Goal: Book appointment/travel/reservation

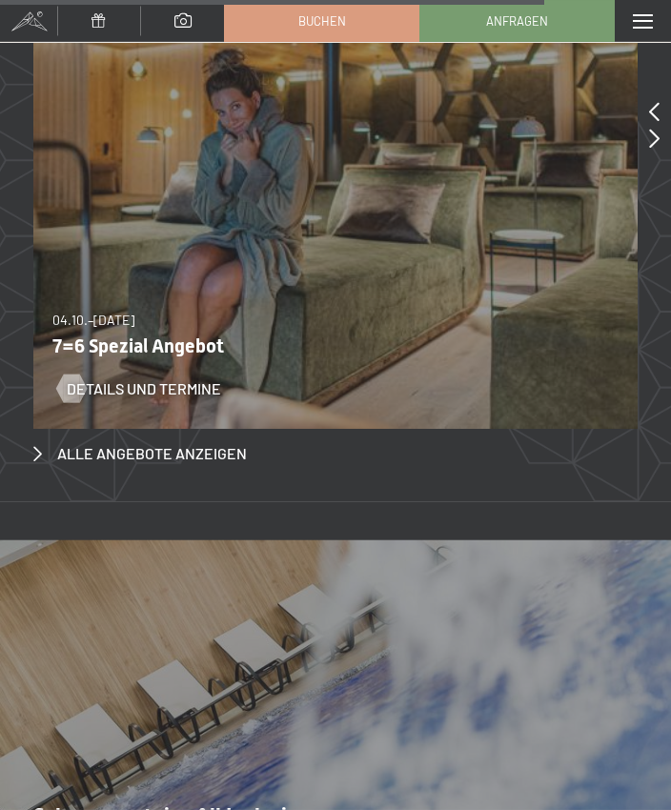
scroll to position [7624, 0]
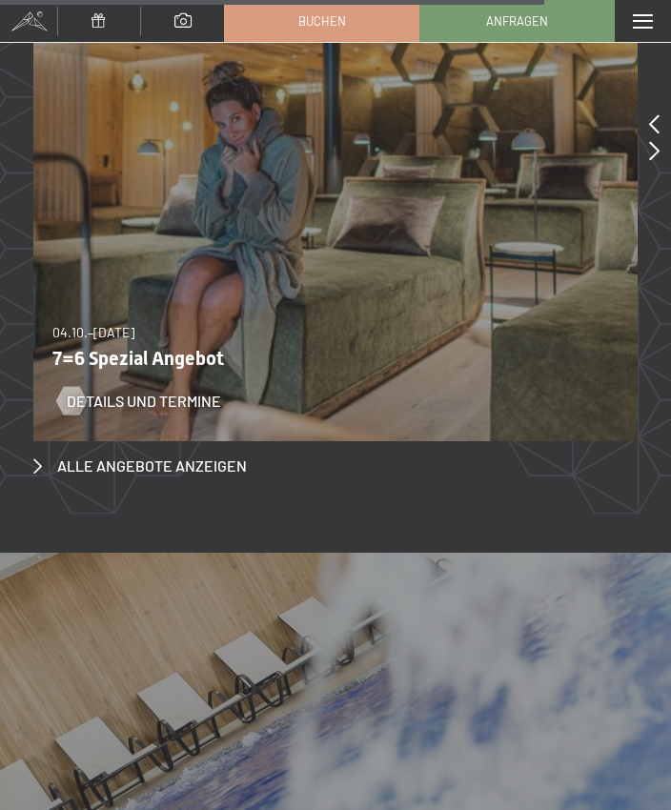
click at [191, 456] on span "Alle Angebote anzeigen" at bounding box center [152, 466] width 190 height 21
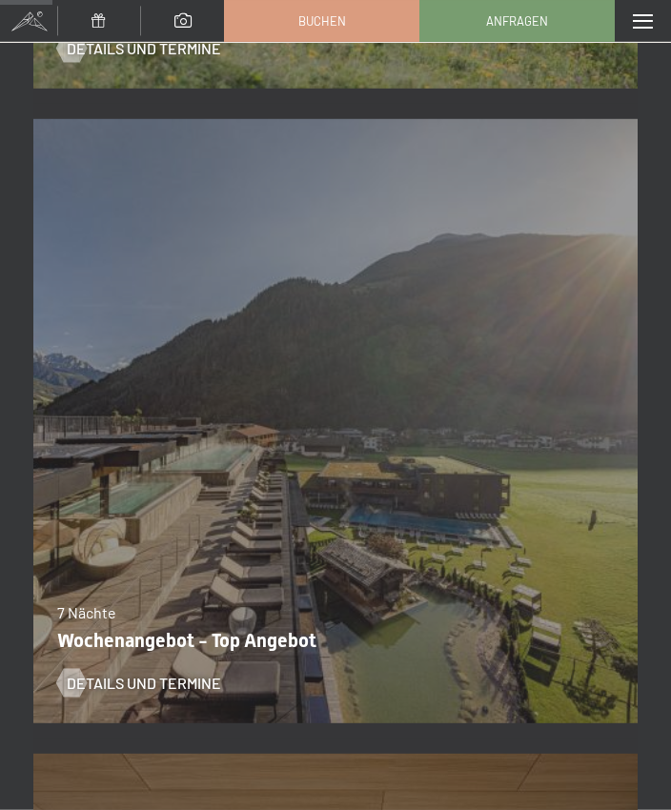
scroll to position [835, 0]
click at [154, 684] on span "Details und Termine" at bounding box center [144, 682] width 154 height 21
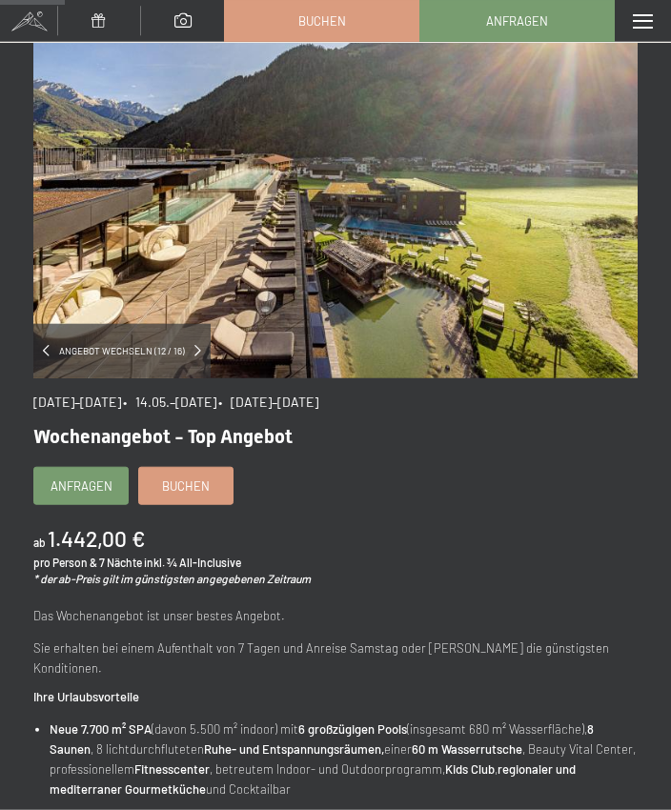
scroll to position [190, 0]
click at [213, 486] on link "Buchen" at bounding box center [185, 485] width 93 height 36
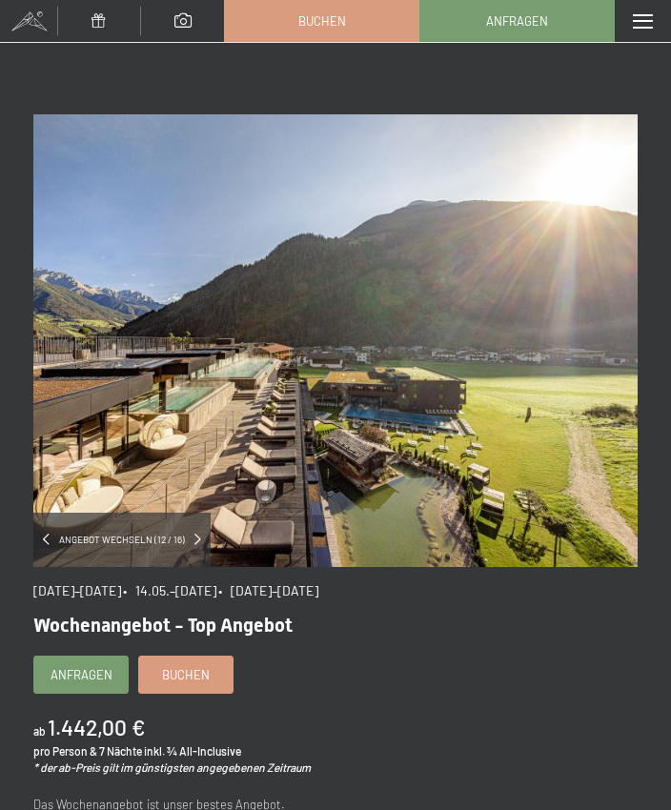
click at [656, 16] on div "Menü" at bounding box center [643, 21] width 56 height 42
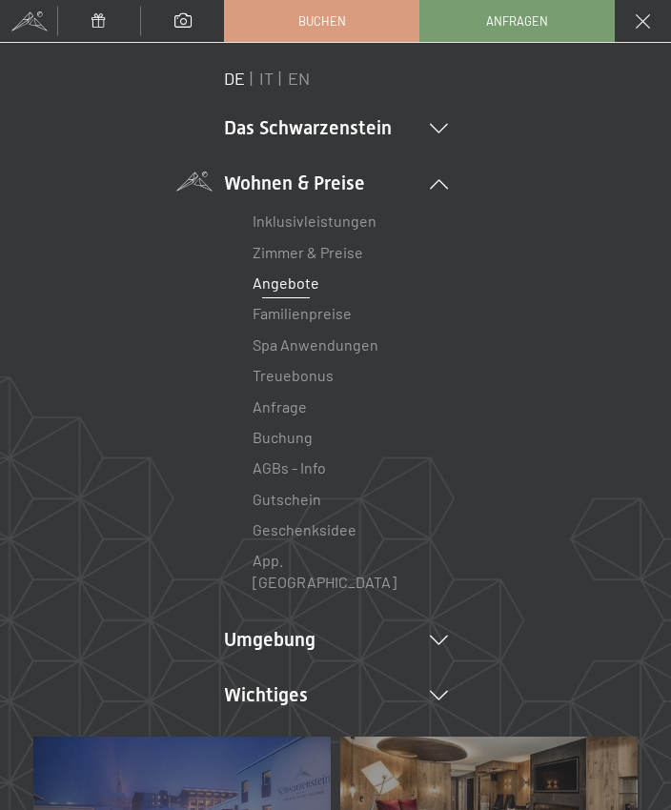
click at [337, 345] on link "Spa Anwendungen" at bounding box center [316, 345] width 126 height 18
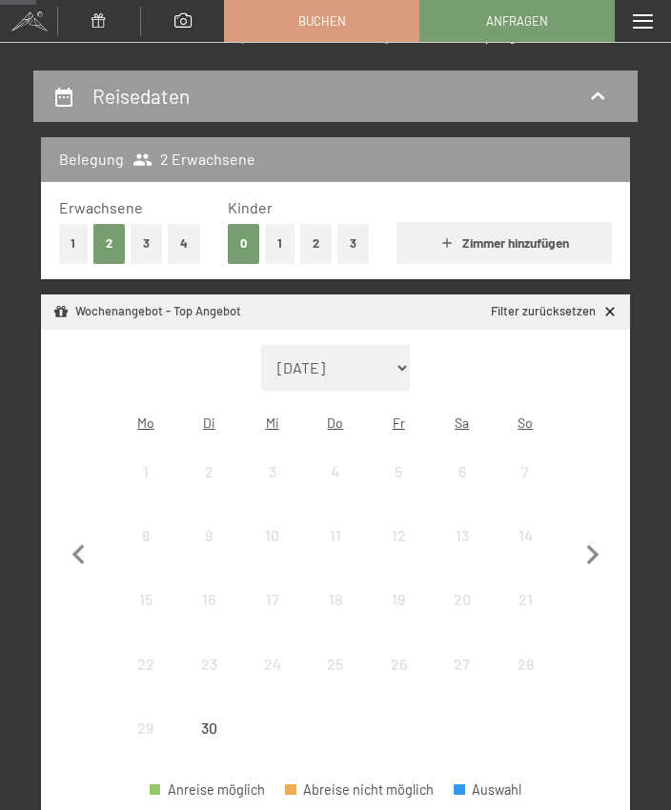
scroll to position [139, 0]
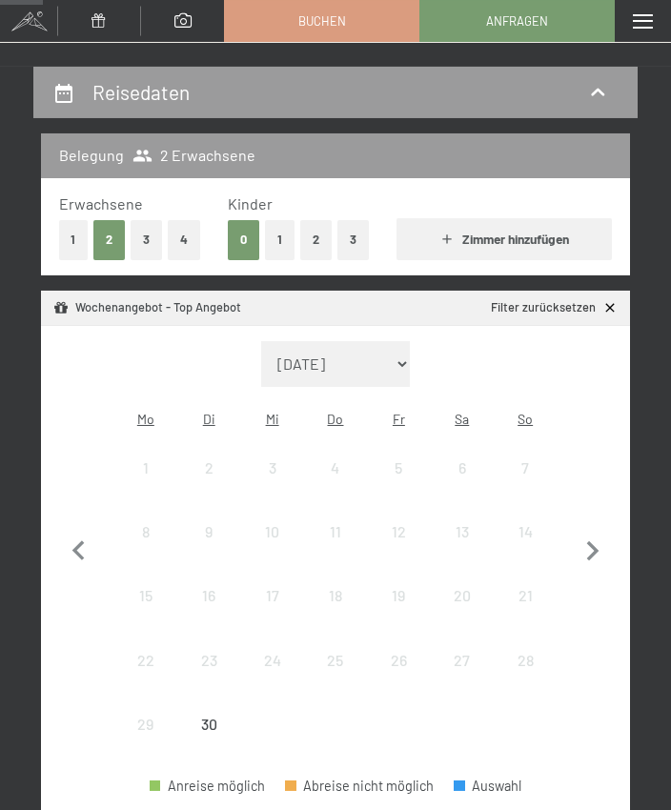
click at [596, 533] on icon "button" at bounding box center [593, 552] width 40 height 40
select select "2025-10-01"
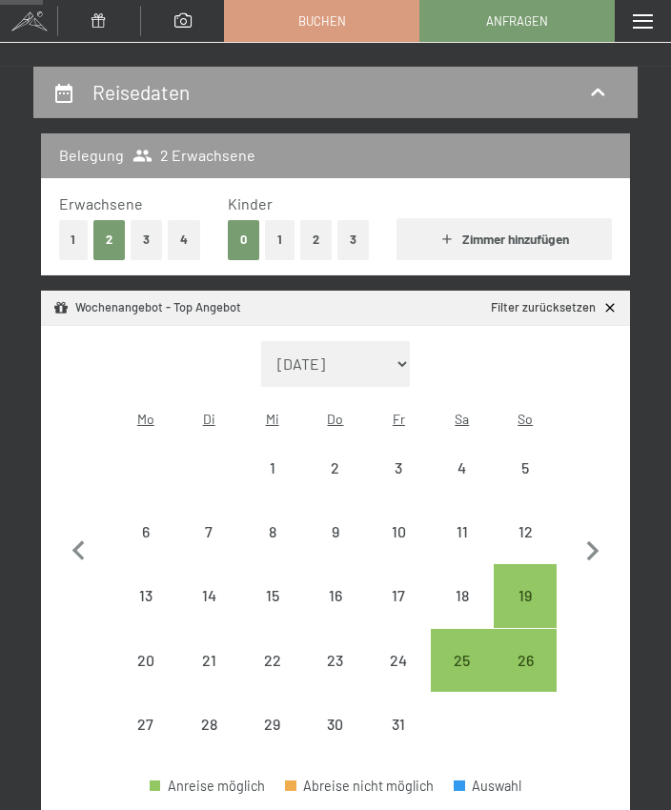
click at [466, 524] on div "11" at bounding box center [462, 553] width 59 height 59
select select "2025-10-01"
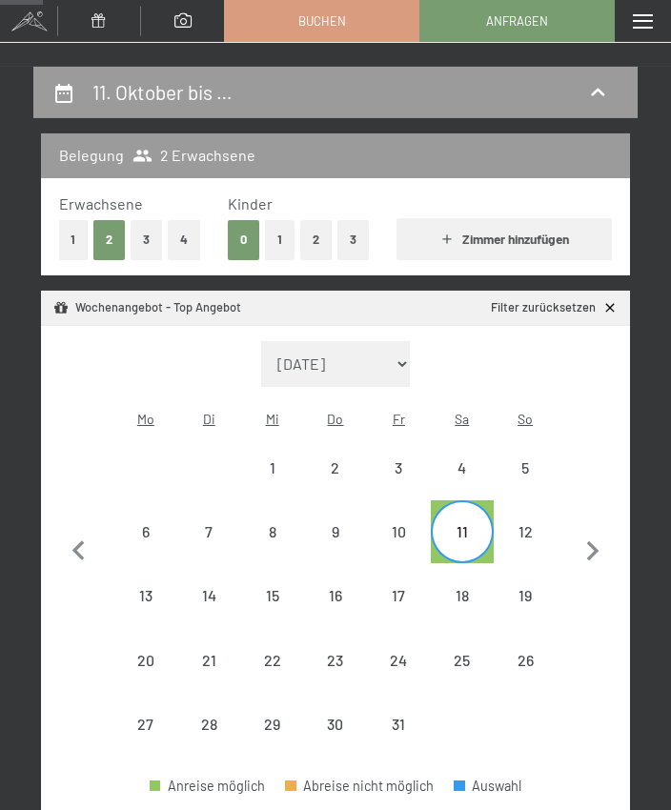
click at [465, 588] on div "18" at bounding box center [462, 617] width 59 height 59
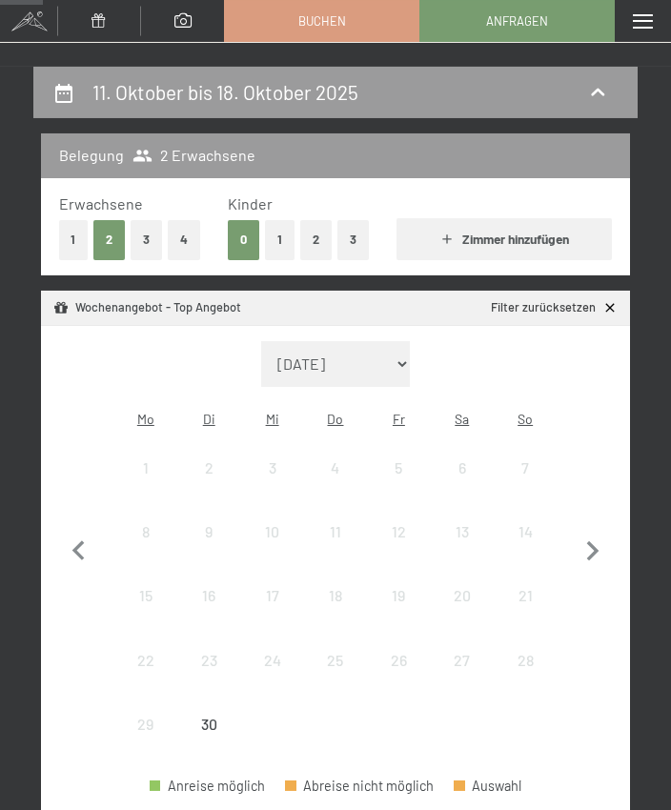
click at [588, 534] on icon "button" at bounding box center [593, 552] width 40 height 40
select select "2025-10-01"
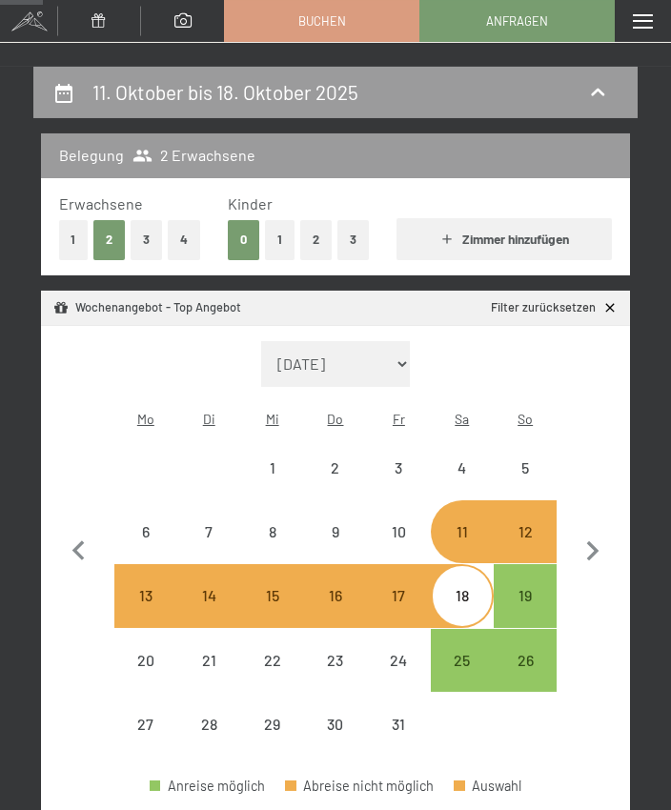
click at [455, 653] on div "25" at bounding box center [462, 682] width 59 height 59
select select "2025-10-01"
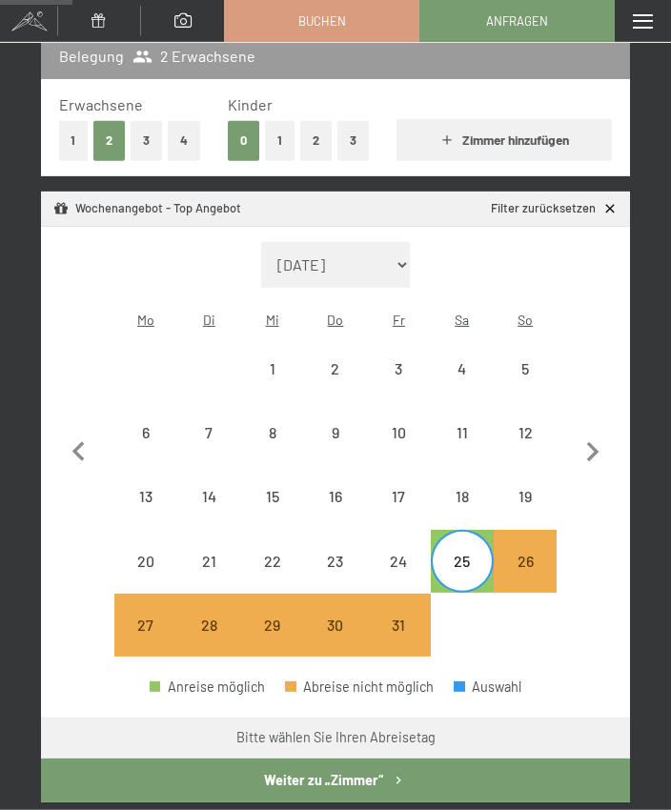
scroll to position [239, 0]
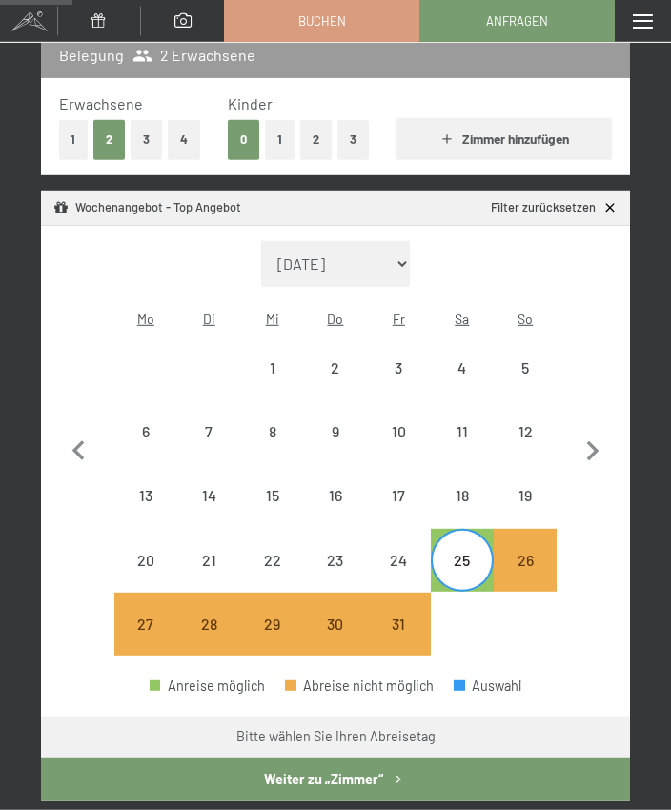
click at [604, 450] on icon "button" at bounding box center [593, 452] width 40 height 40
select select "2025-11-01"
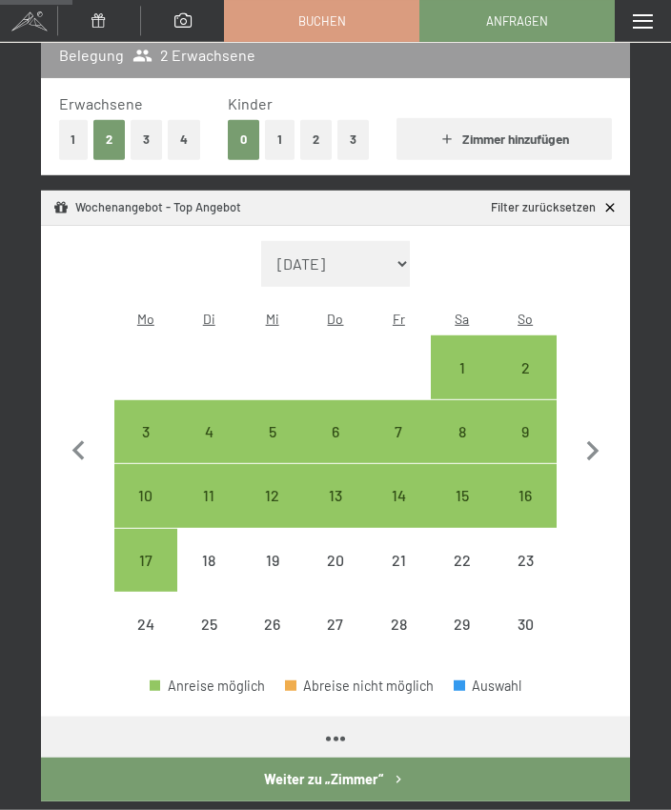
select select "2025-11-01"
click at [460, 360] on div "1" at bounding box center [462, 389] width 59 height 59
select select "2025-11-01"
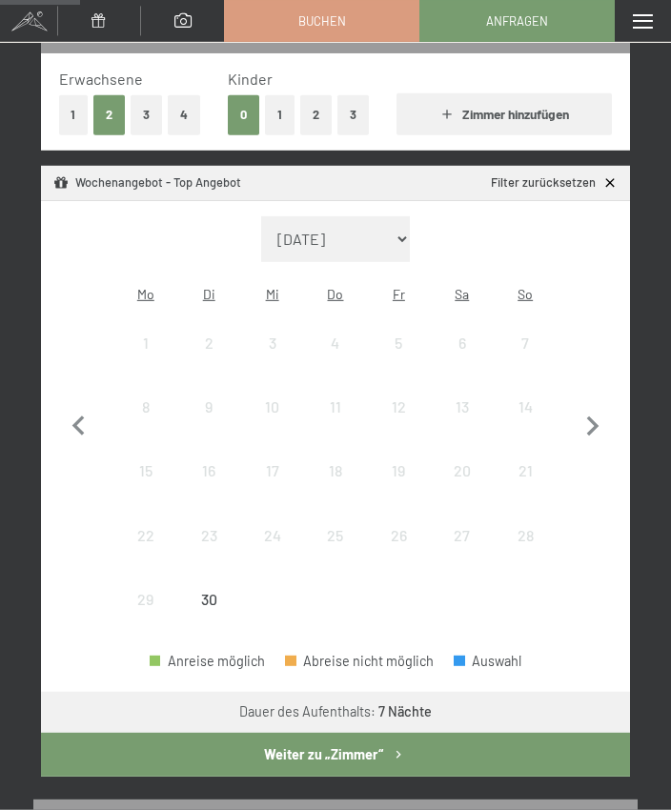
scroll to position [265, 0]
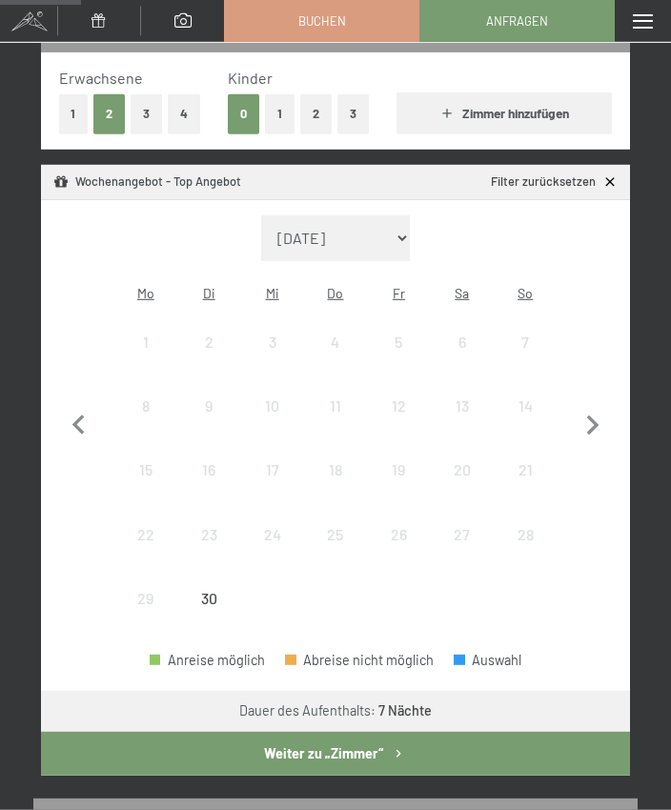
click at [362, 732] on button "Weiter zu „Zimmer“" at bounding box center [335, 754] width 589 height 44
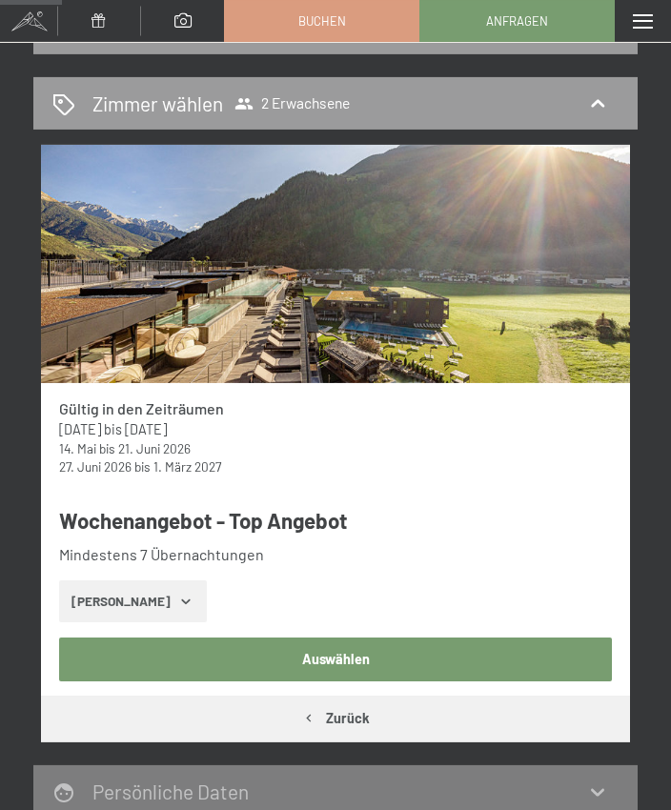
click at [178, 597] on icon "button" at bounding box center [185, 601] width 15 height 15
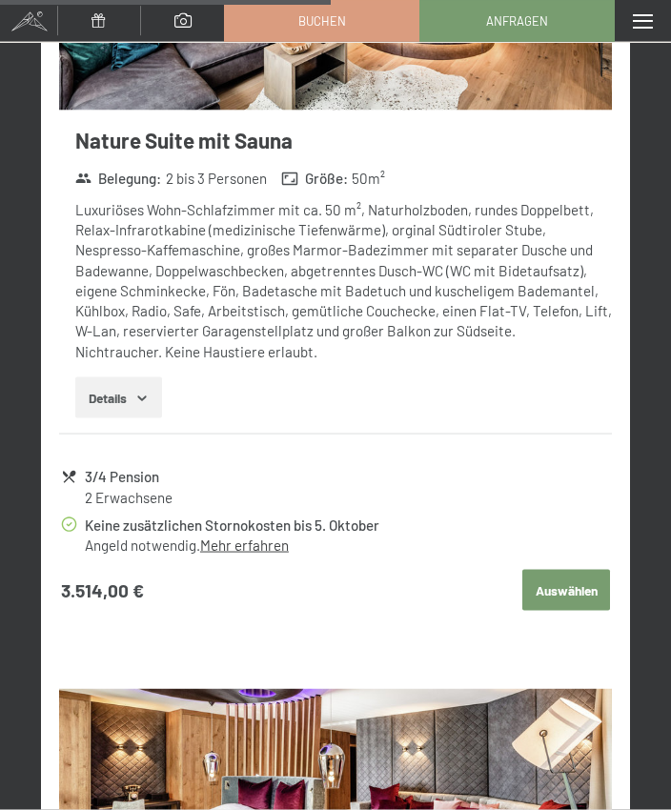
scroll to position [2673, 0]
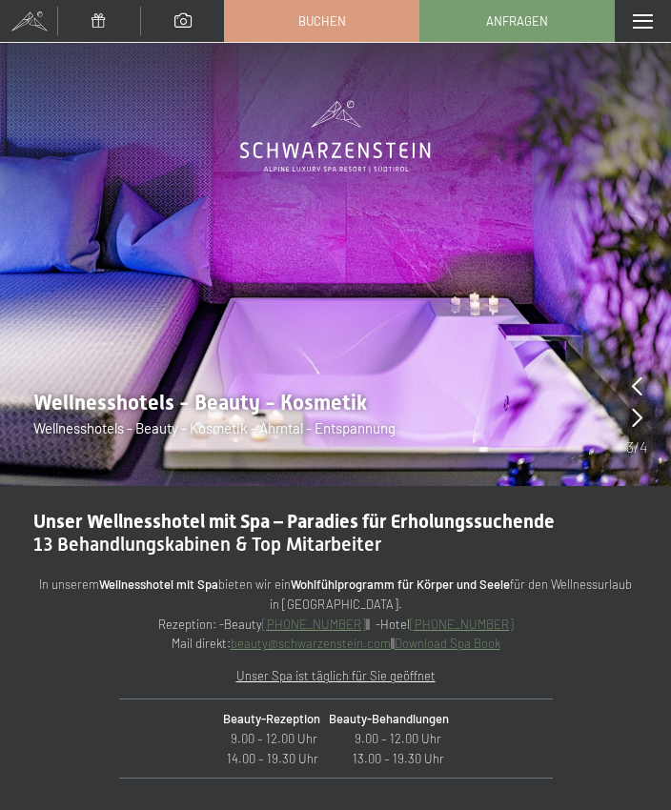
click at [633, 428] on div at bounding box center [637, 418] width 10 height 27
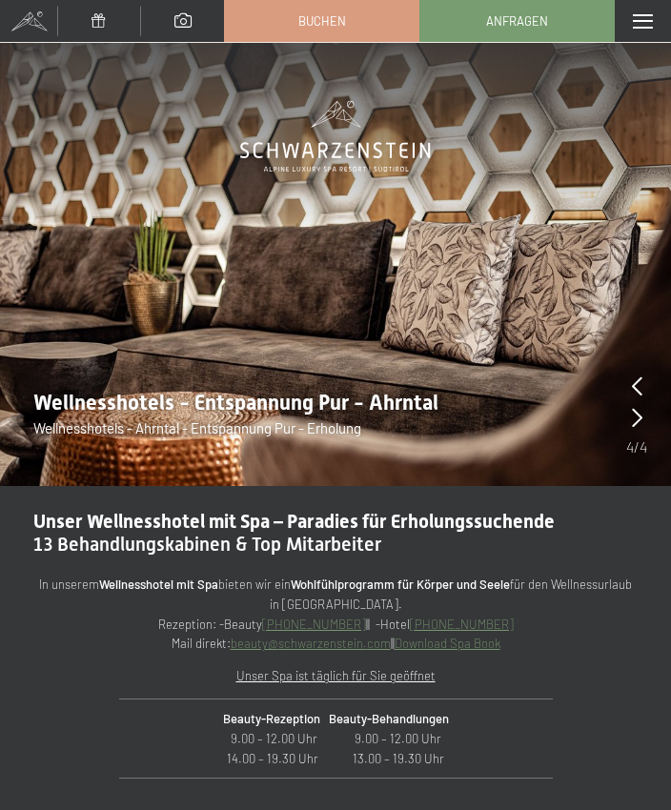
click at [641, 426] on icon at bounding box center [637, 417] width 10 height 19
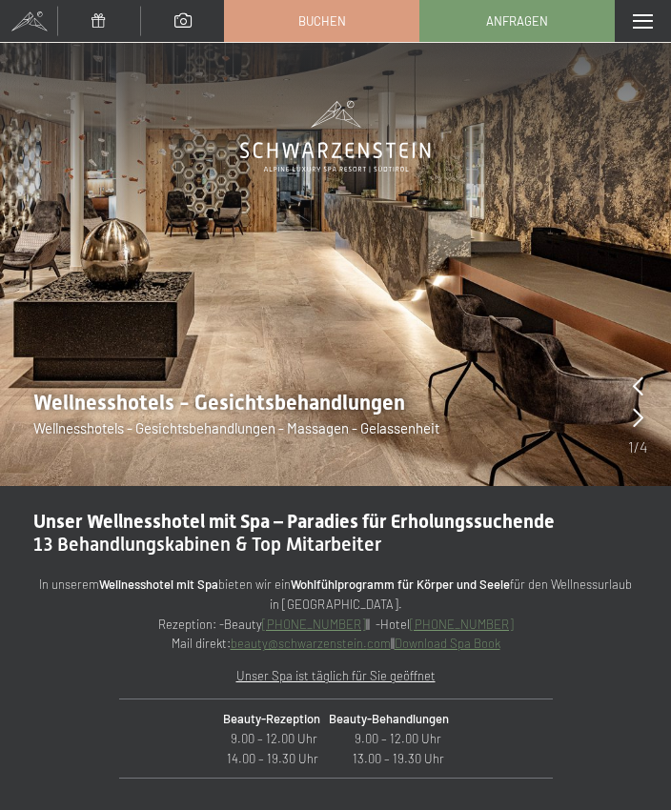
click at [407, 588] on strong "Wohlfühlprogramm für Körper und Seele" at bounding box center [400, 584] width 219 height 15
click at [459, 592] on p "In unserem Wellnesshotel mit Spa bieten wir ein Wohlfühlprogramm für Körper und…" at bounding box center [335, 614] width 604 height 79
